Goal: Navigation & Orientation: Understand site structure

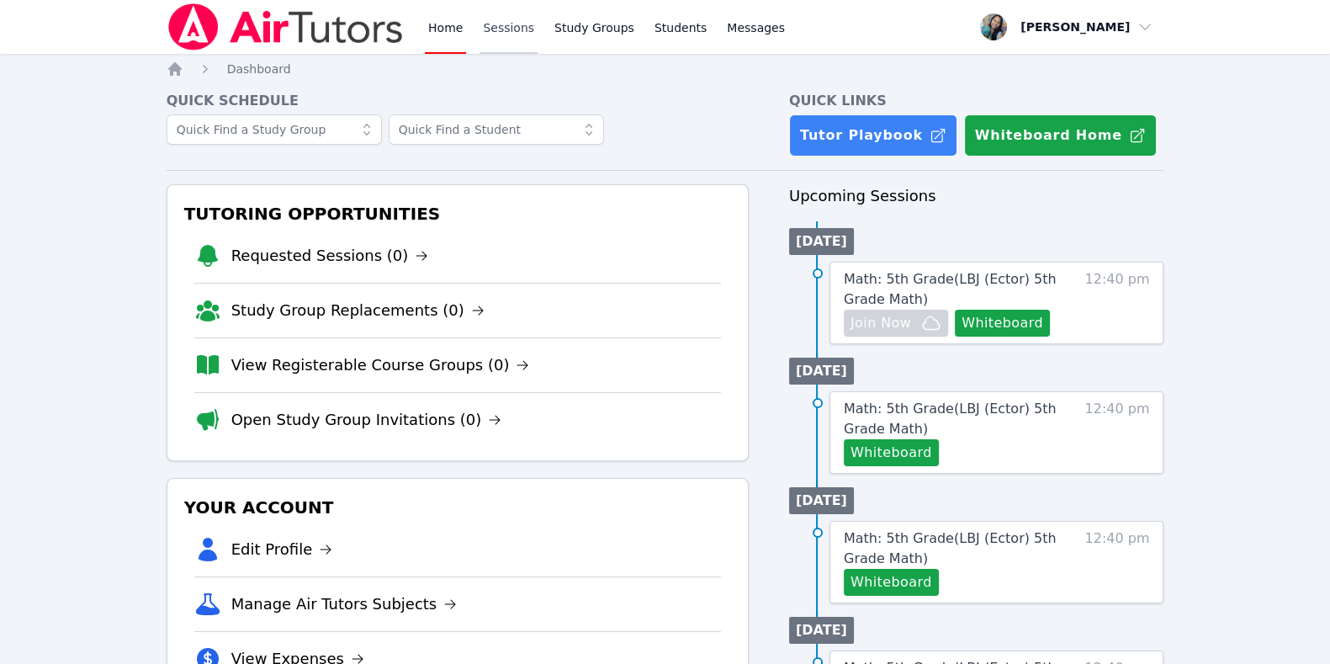
click at [495, 27] on link "Sessions" at bounding box center [509, 27] width 58 height 54
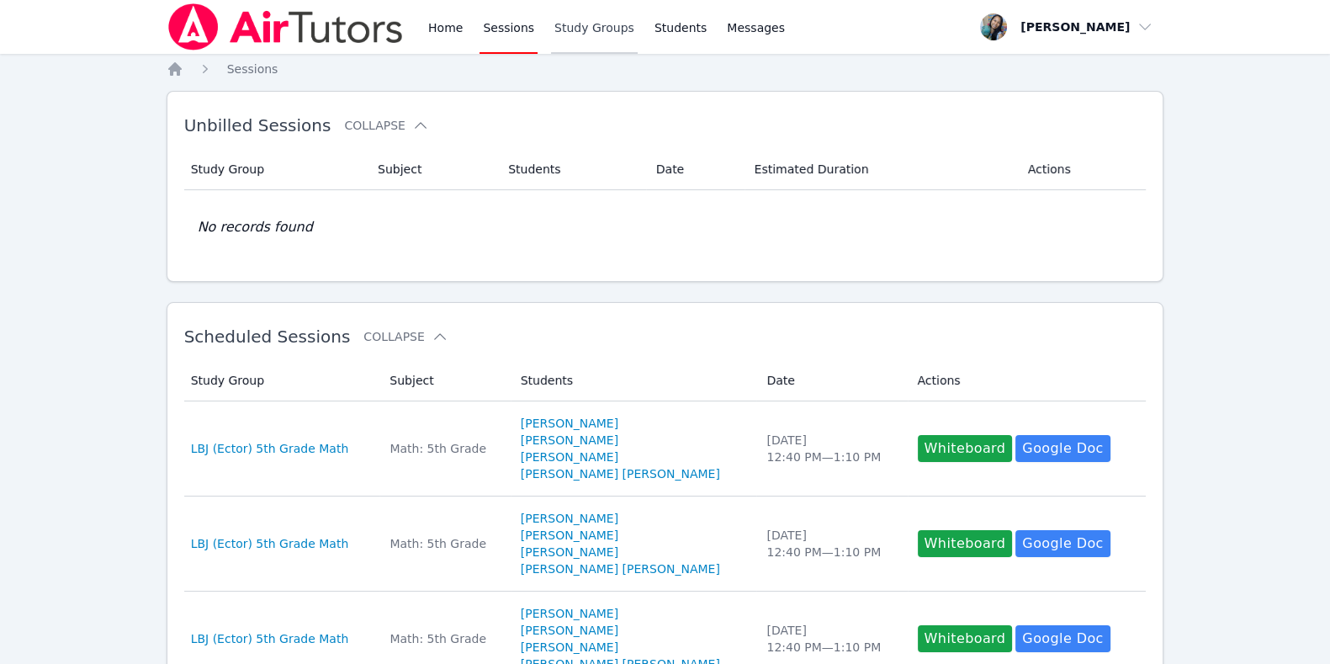
click at [590, 24] on link "Study Groups" at bounding box center [594, 27] width 87 height 54
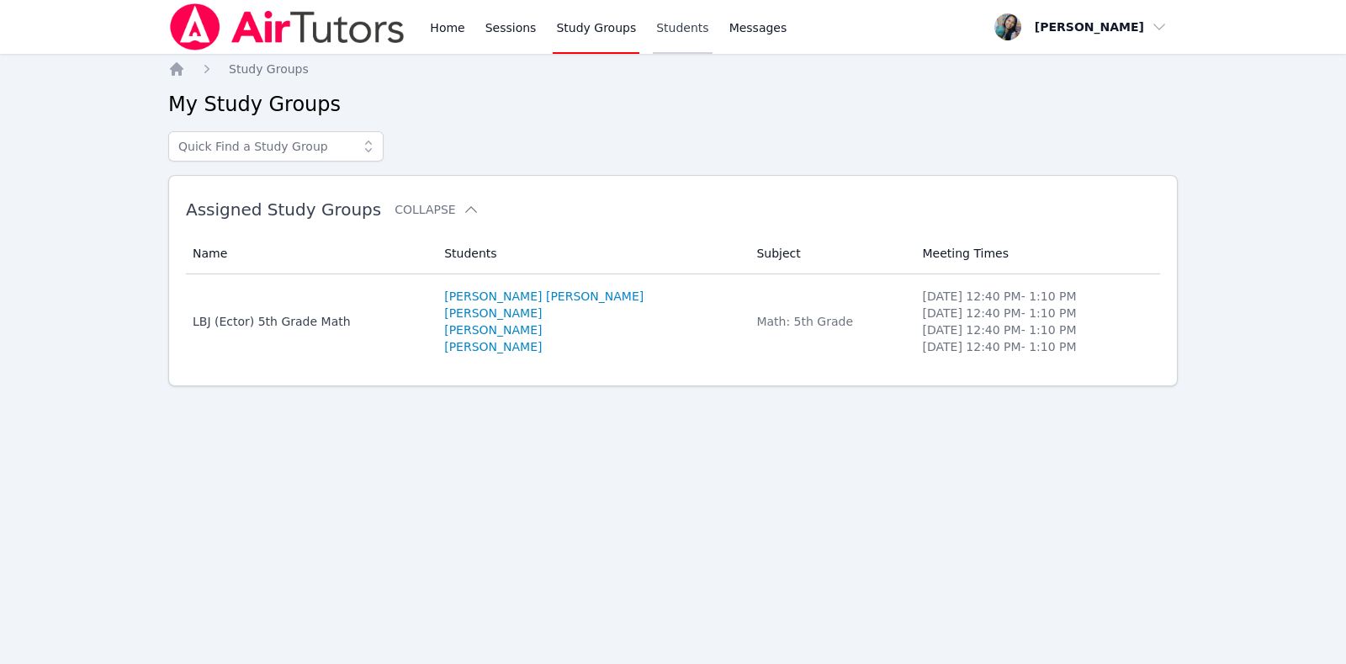
click at [670, 24] on link "Students" at bounding box center [682, 27] width 59 height 54
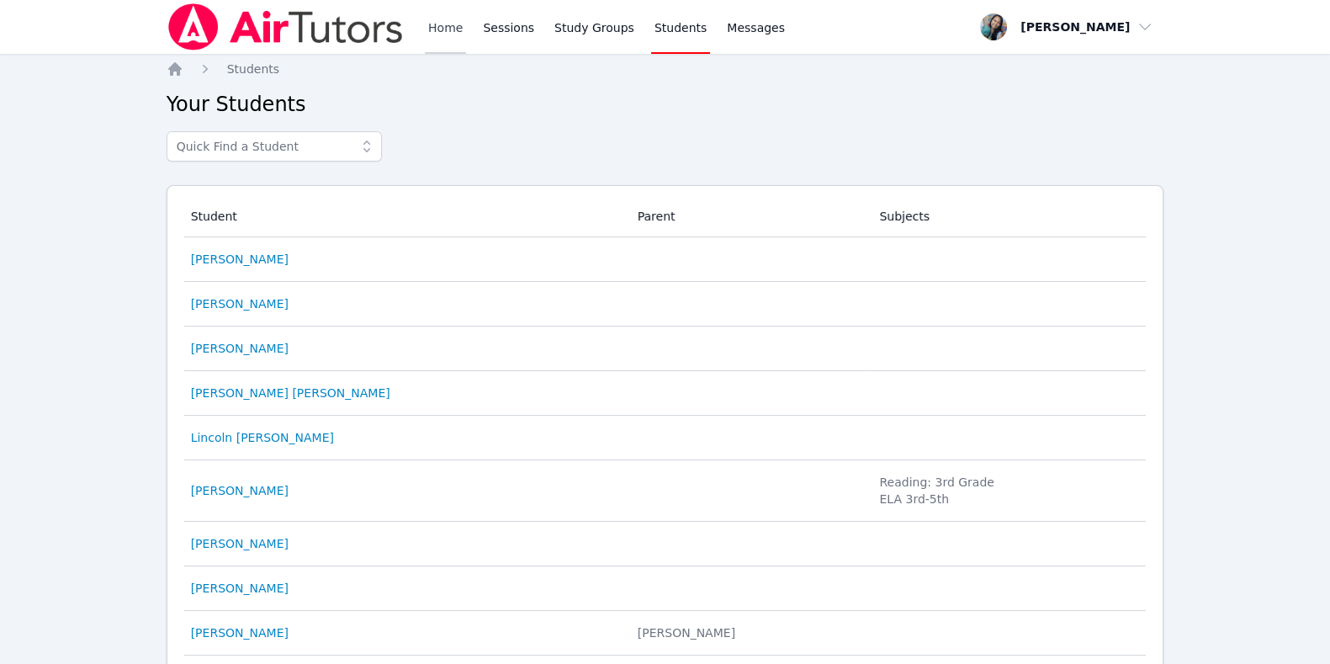
click at [438, 19] on link "Home" at bounding box center [445, 27] width 41 height 54
